Goal: Task Accomplishment & Management: Manage account settings

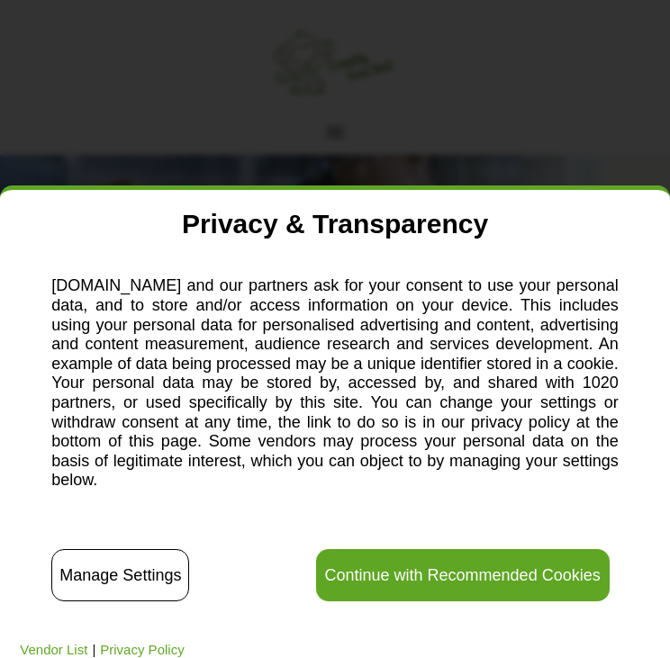
click at [103, 579] on button "Manage Settings" at bounding box center [120, 575] width 138 height 52
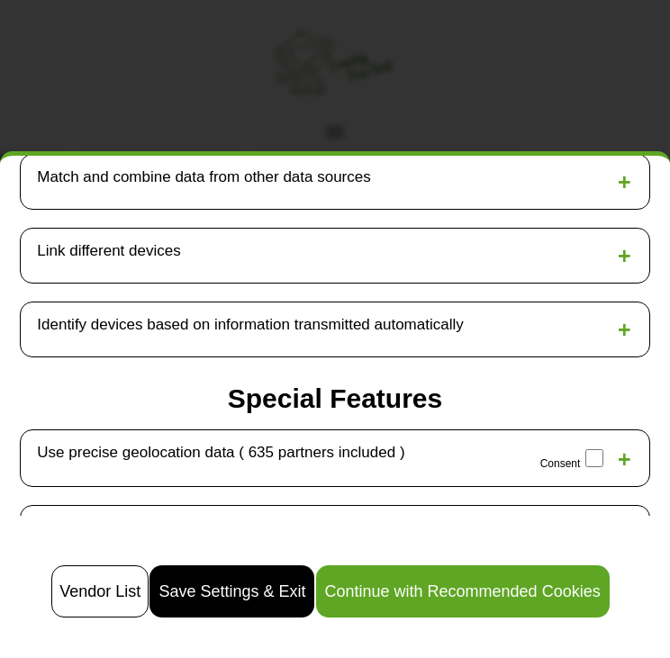
scroll to position [1884, 0]
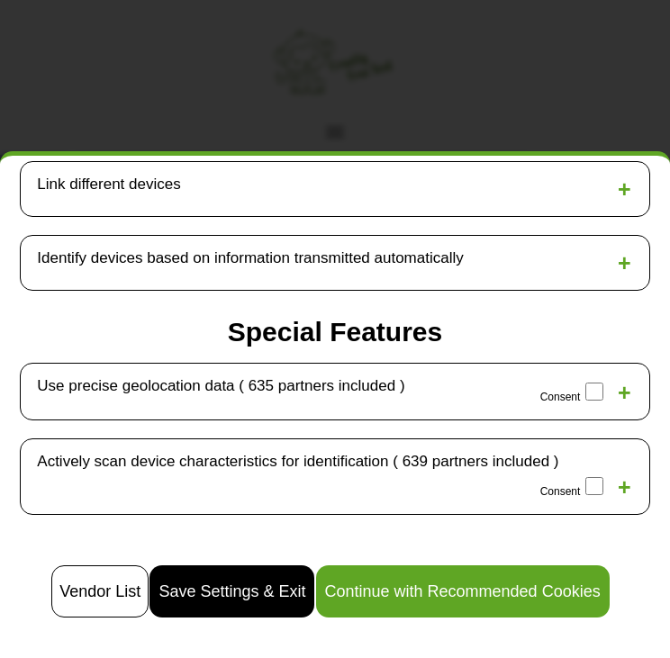
click at [204, 601] on button "Save Settings & Exit" at bounding box center [232, 592] width 165 height 52
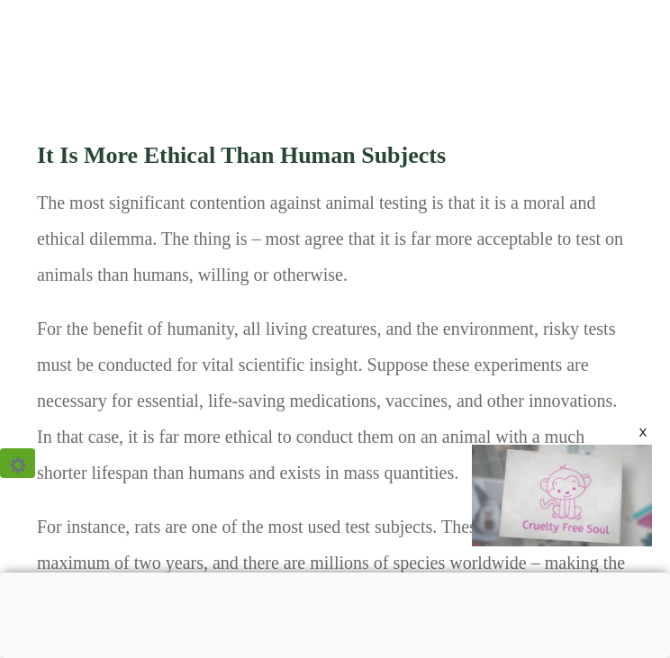
scroll to position [3382, 0]
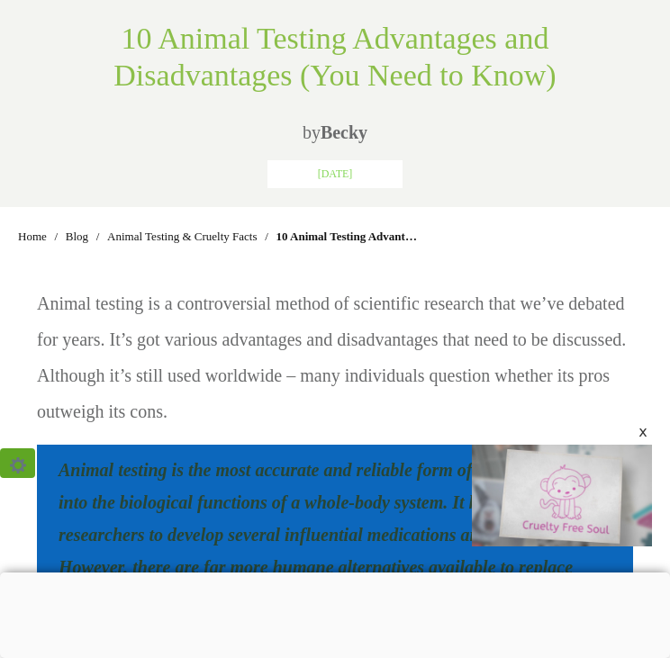
scroll to position [796, 0]
